Goal: Task Accomplishment & Management: Use online tool/utility

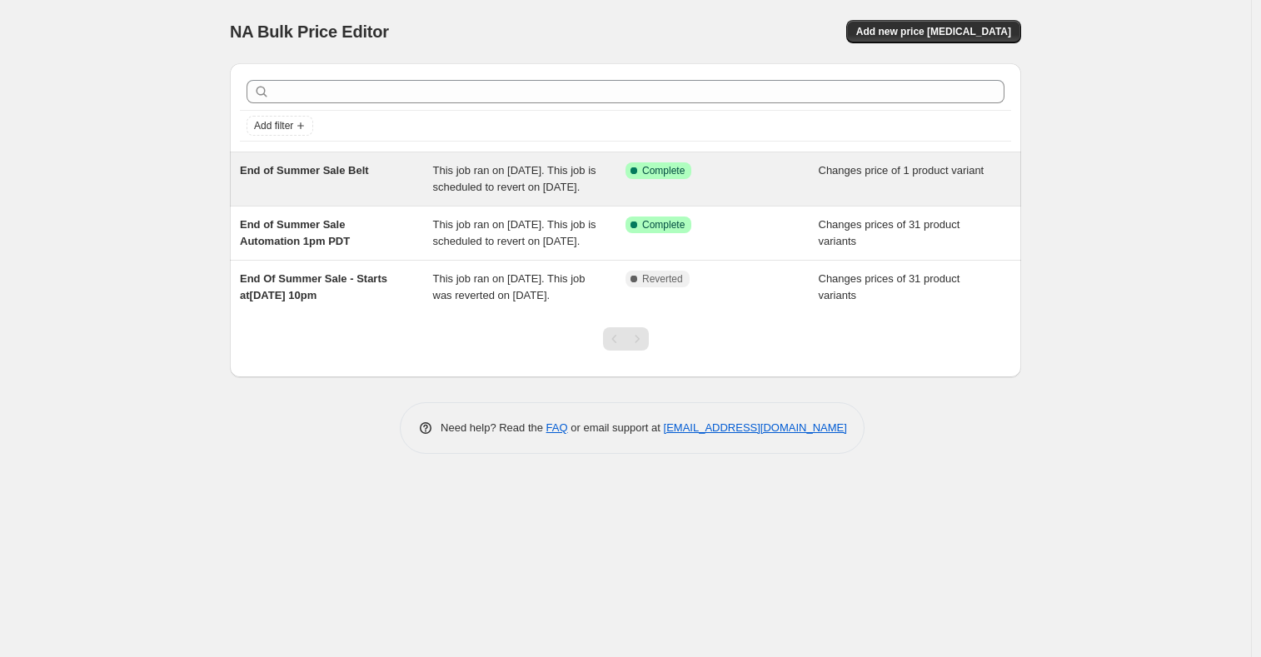
click at [262, 176] on span "End of Summer Sale Belt" at bounding box center [304, 170] width 129 height 12
